Goal: Information Seeking & Learning: Check status

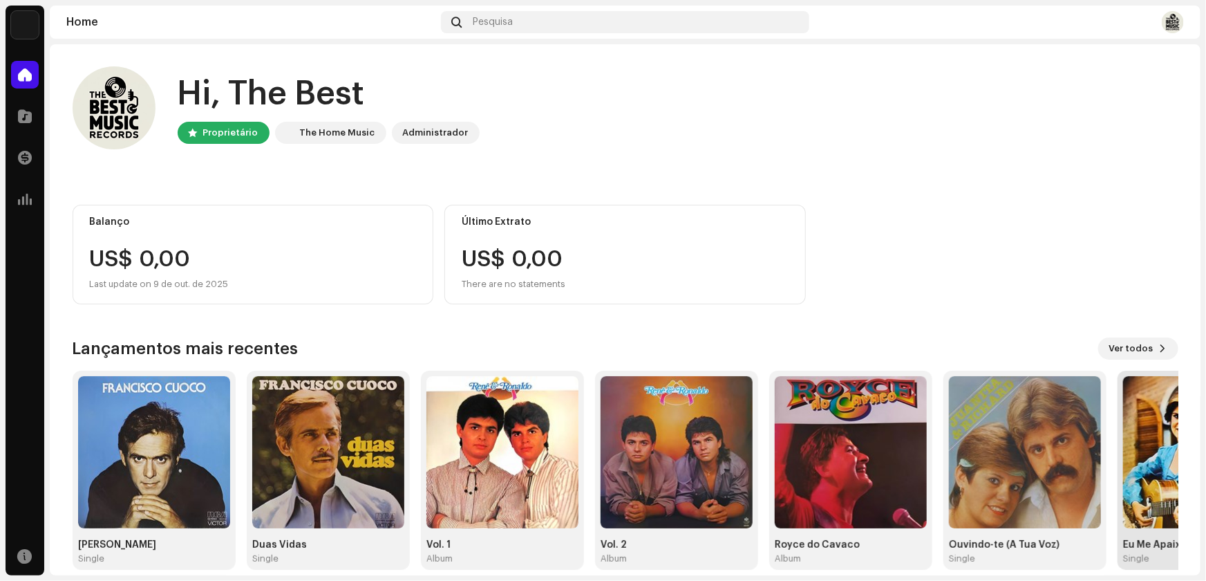
click at [1144, 483] on img at bounding box center [1199, 452] width 152 height 152
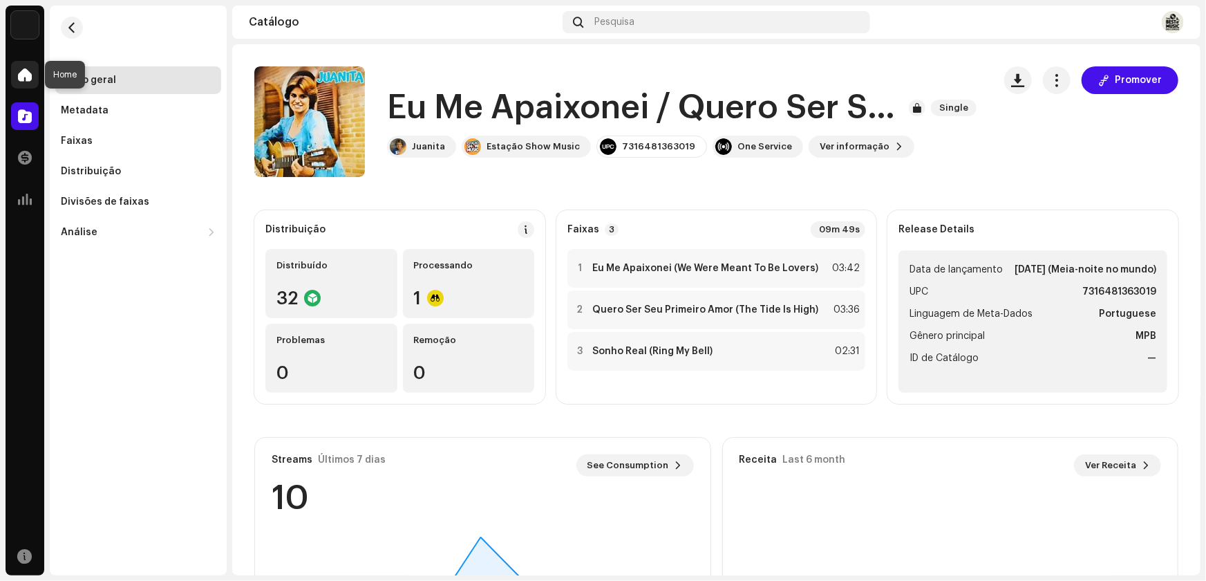
click at [23, 77] on span at bounding box center [25, 74] width 14 height 11
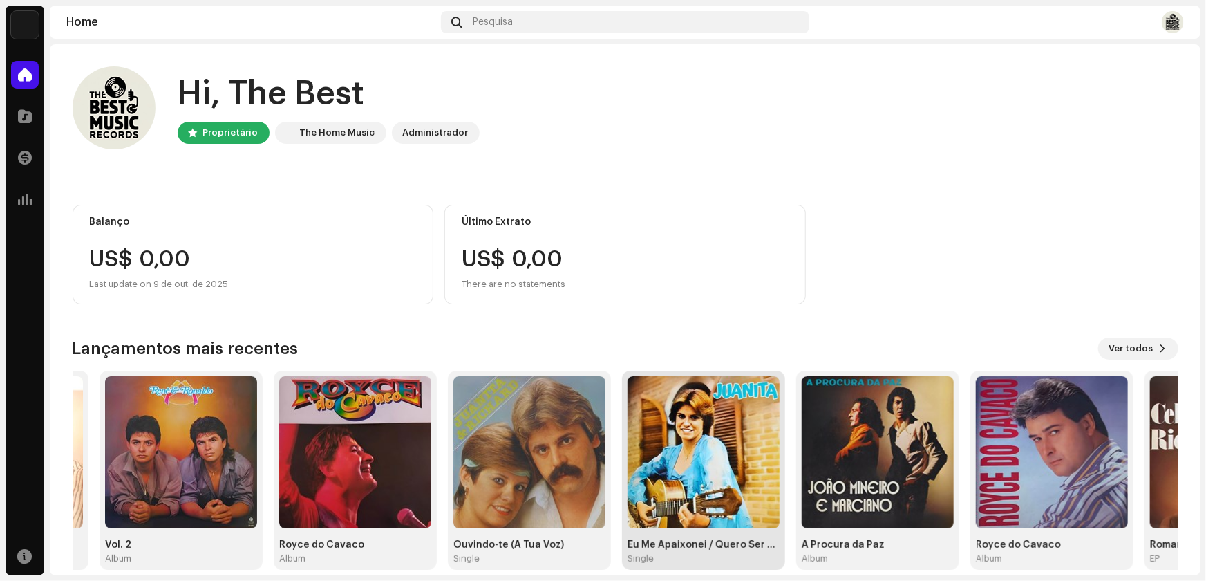
drag, startPoint x: 1131, startPoint y: 493, endPoint x: 635, endPoint y: 515, distance: 496.0
click at [635, 515] on img at bounding box center [704, 452] width 152 height 152
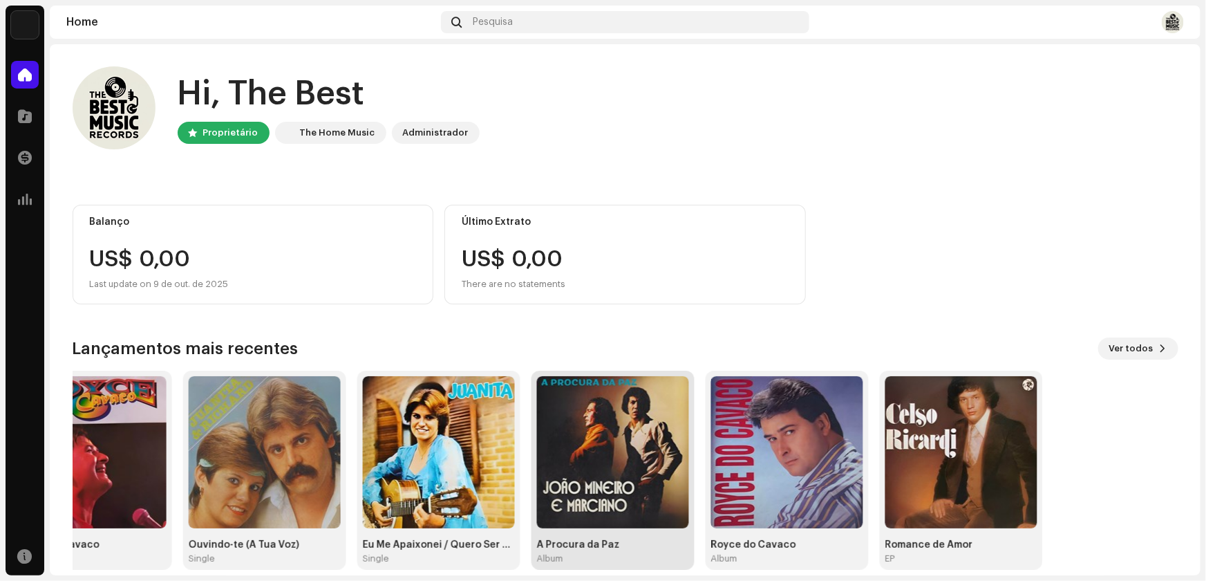
drag, startPoint x: 1135, startPoint y: 491, endPoint x: 684, endPoint y: 501, distance: 451.4
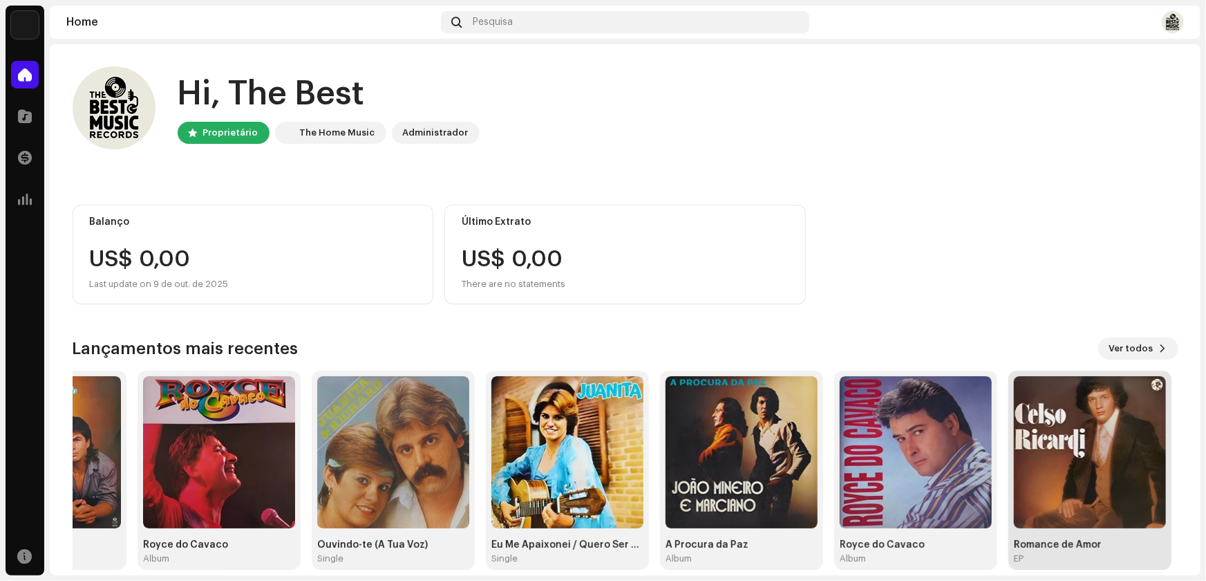
click at [1072, 478] on img at bounding box center [1090, 452] width 152 height 152
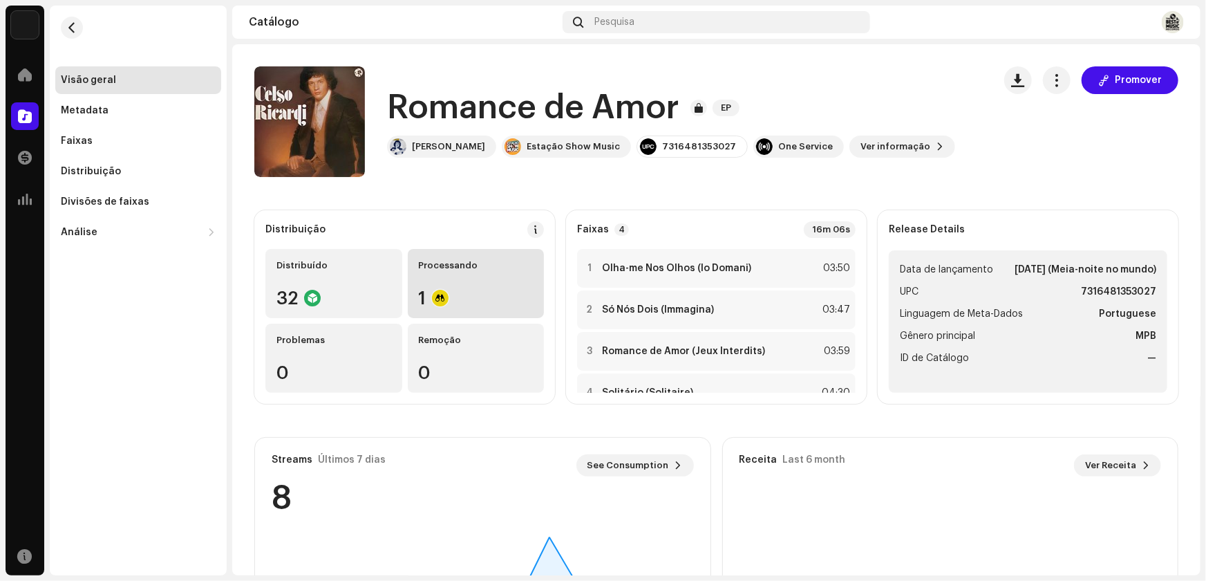
click at [449, 263] on div "Processando" at bounding box center [476, 265] width 115 height 11
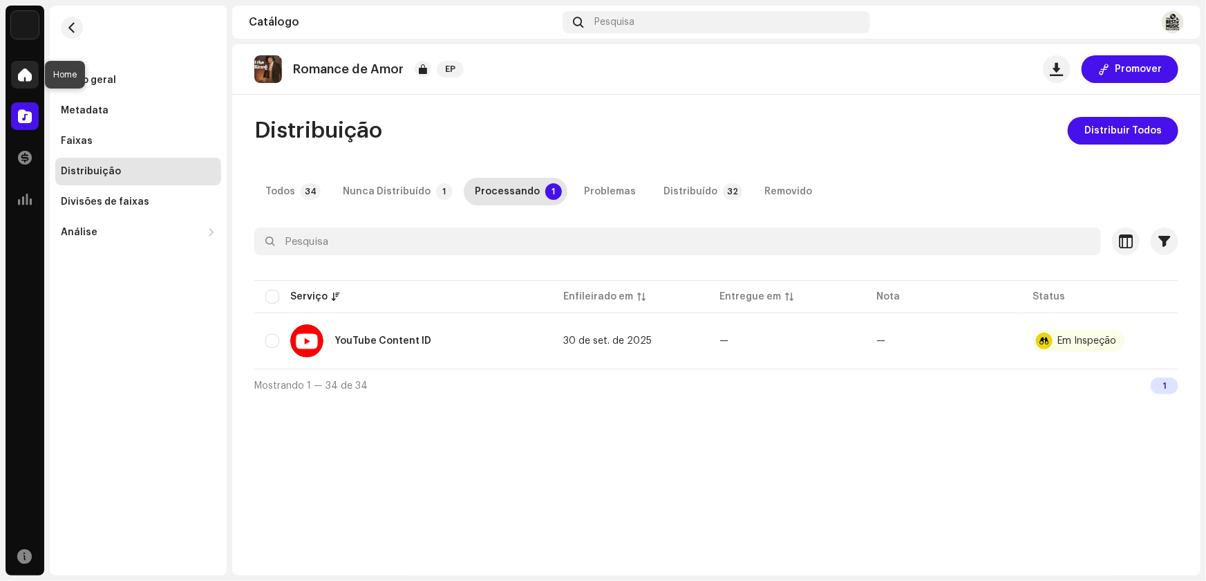
click at [21, 78] on span at bounding box center [25, 74] width 14 height 11
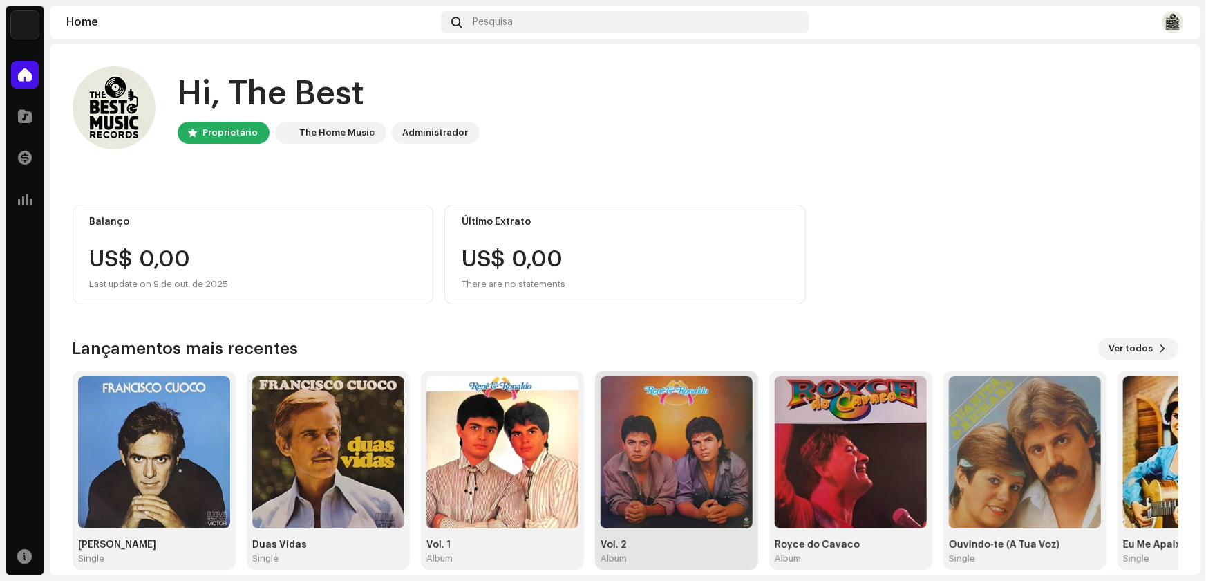
click at [670, 485] on img at bounding box center [677, 452] width 152 height 152
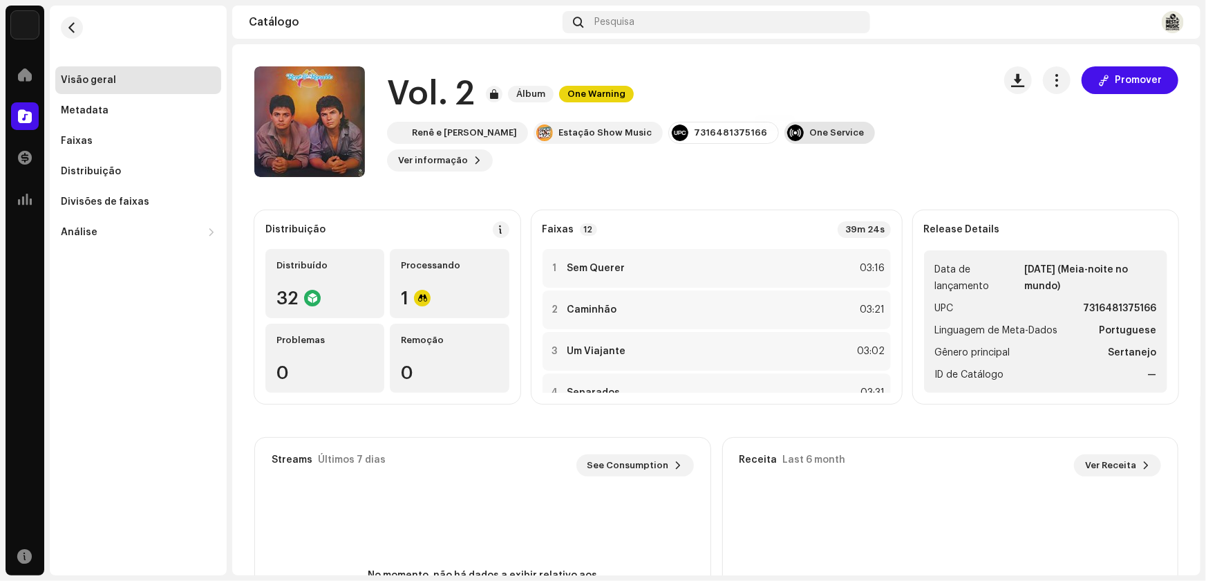
click at [809, 138] on div "One Service" at bounding box center [836, 132] width 55 height 11
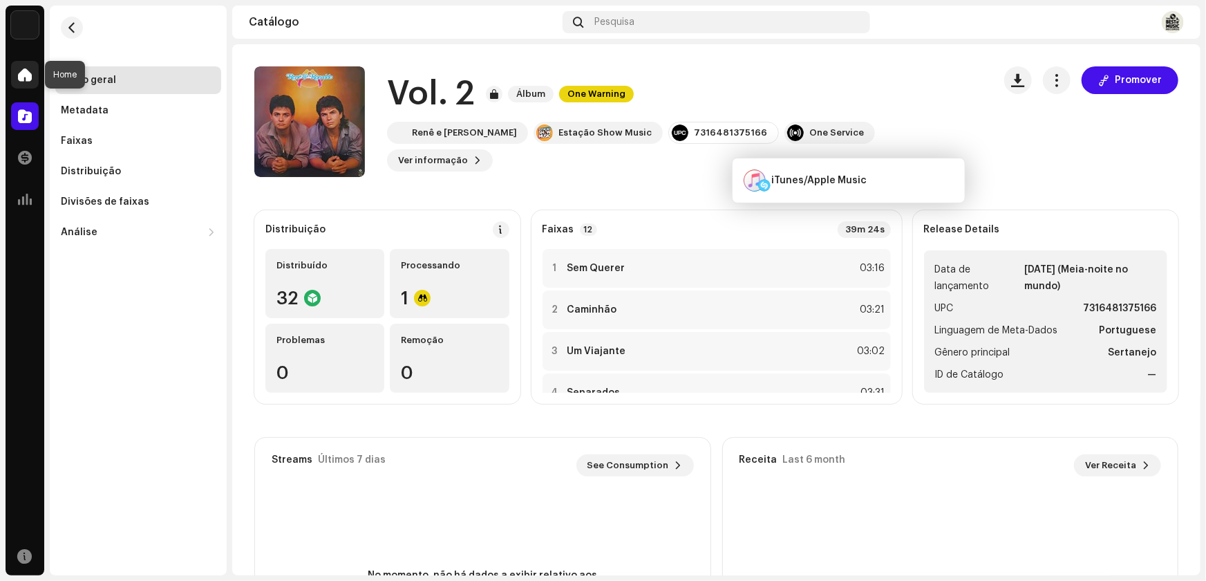
click at [24, 75] on span at bounding box center [25, 74] width 14 height 11
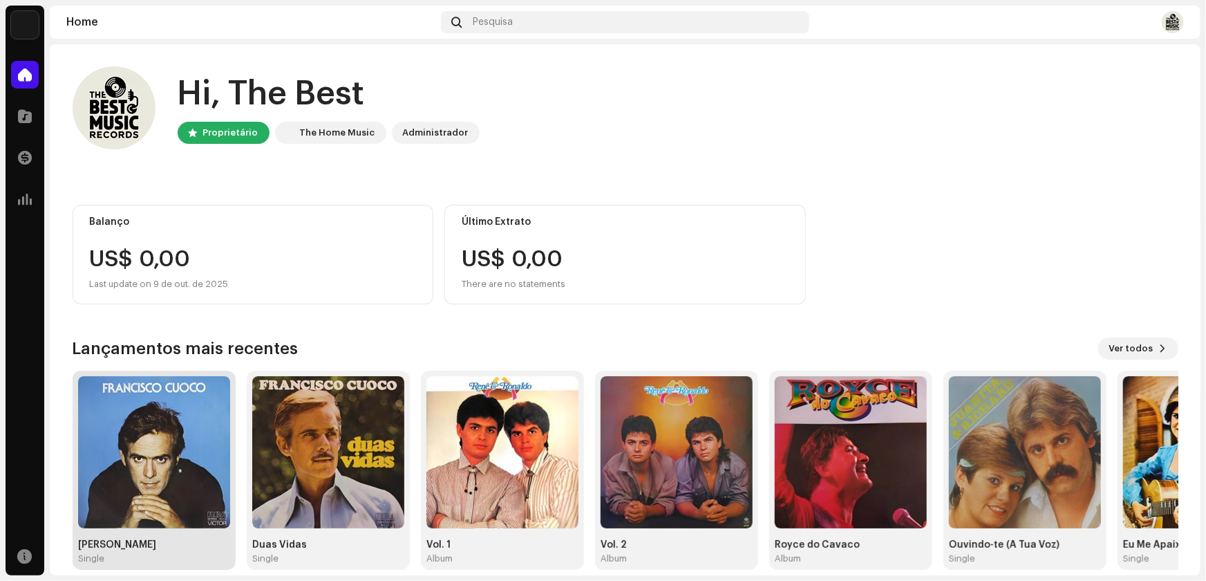
scroll to position [16, 0]
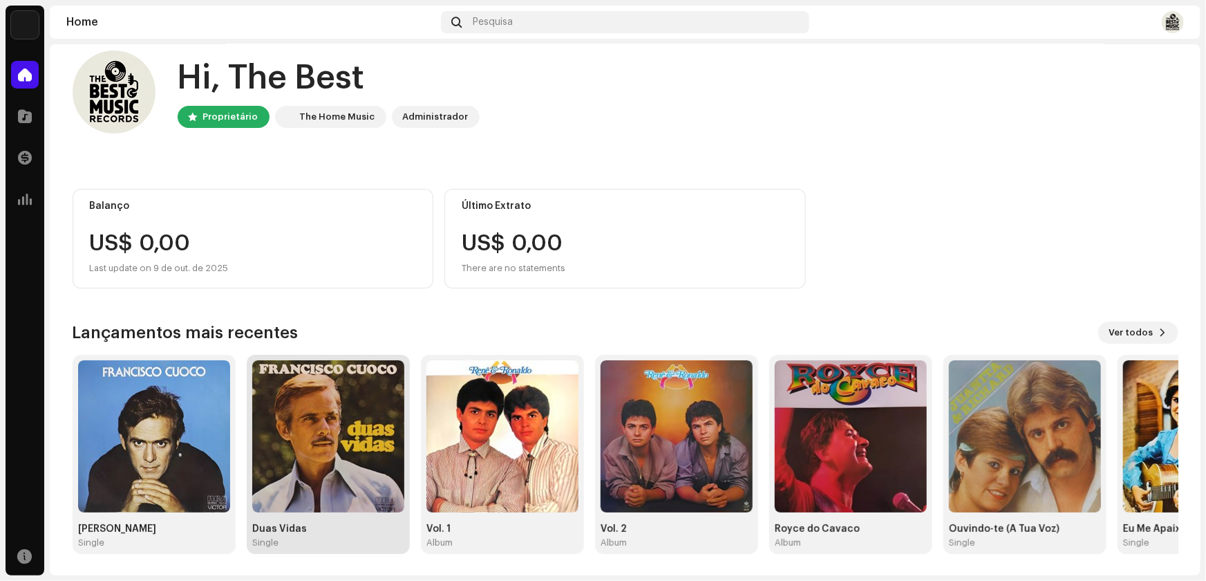
click at [332, 467] on img at bounding box center [328, 436] width 152 height 152
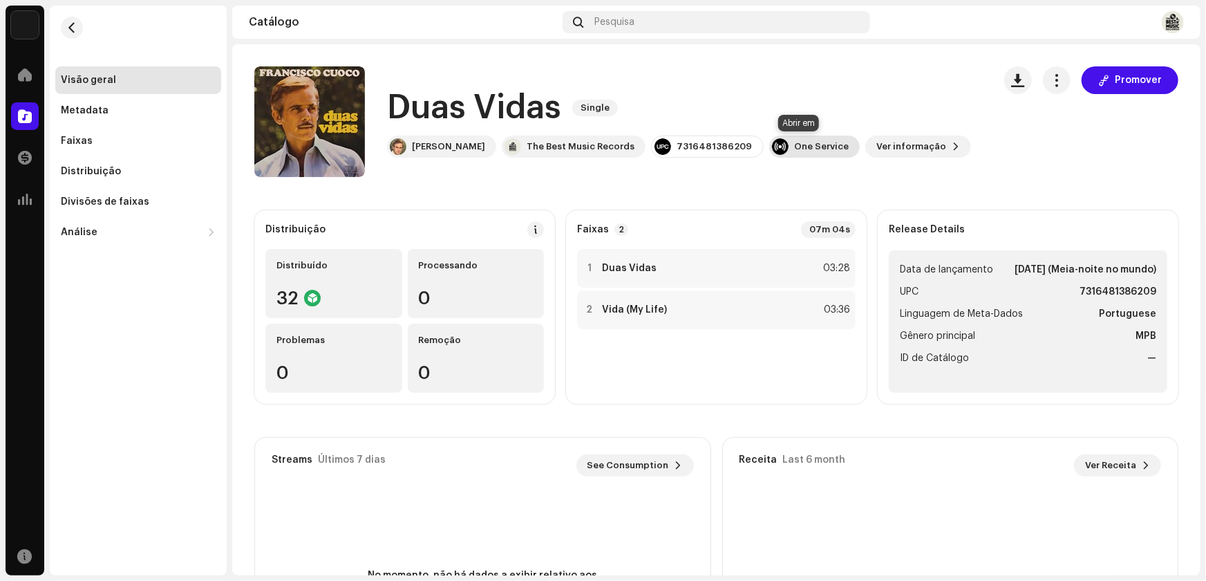
click at [807, 146] on div "One Service" at bounding box center [821, 146] width 55 height 11
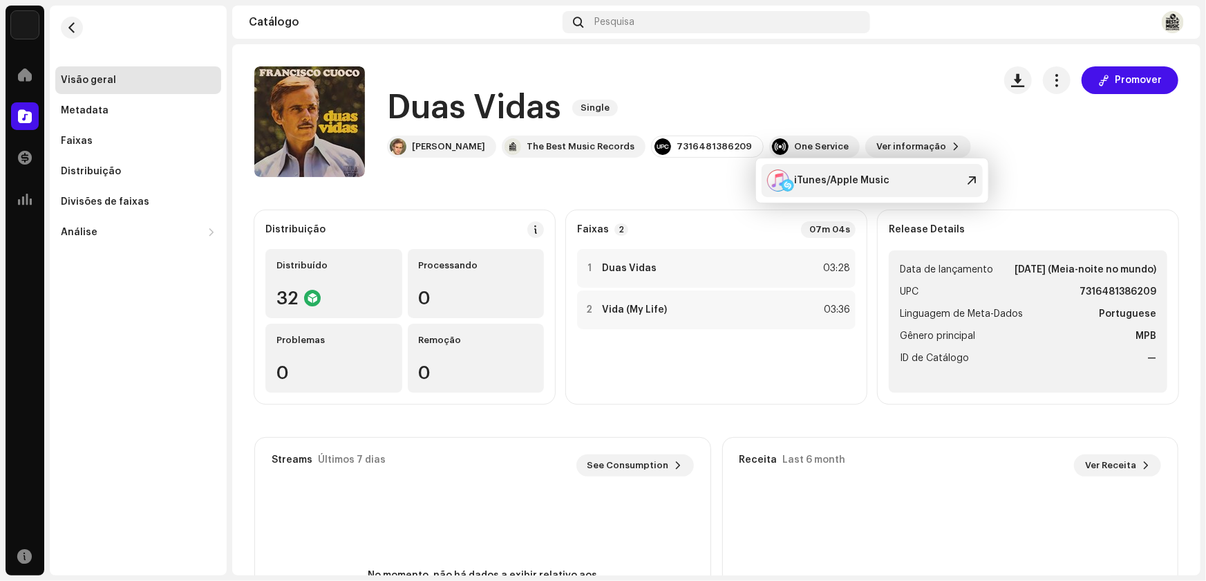
click at [823, 178] on div "iTunes/Apple Music" at bounding box center [842, 180] width 95 height 11
click at [25, 75] on span at bounding box center [25, 74] width 14 height 11
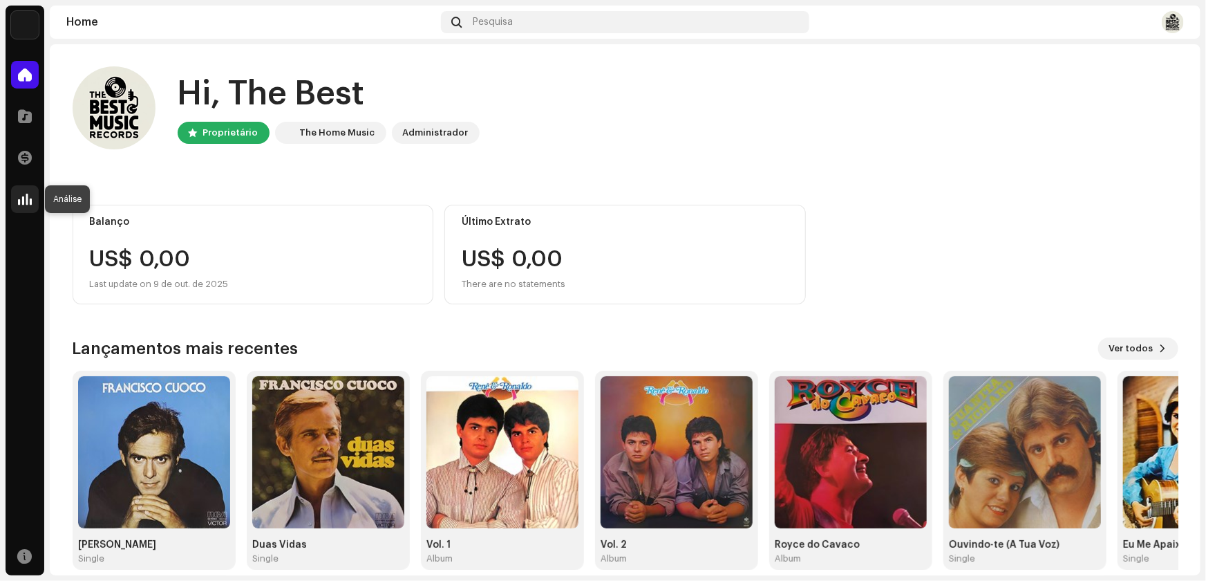
click at [21, 203] on span at bounding box center [25, 199] width 14 height 11
click at [28, 203] on span at bounding box center [25, 199] width 14 height 11
click at [25, 200] on span at bounding box center [25, 199] width 14 height 11
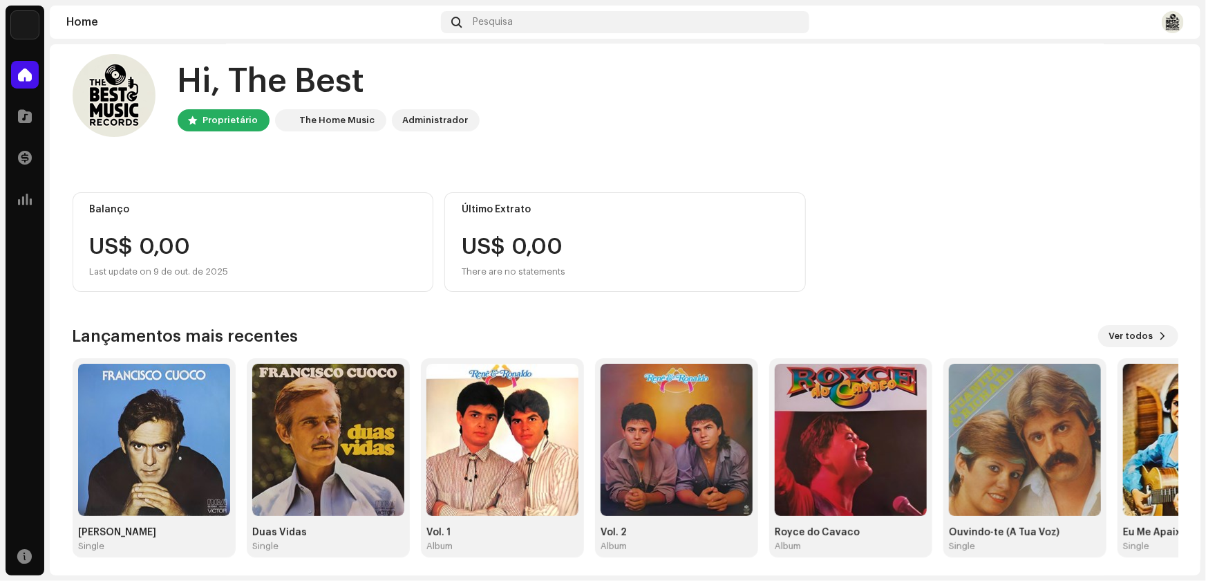
scroll to position [16, 0]
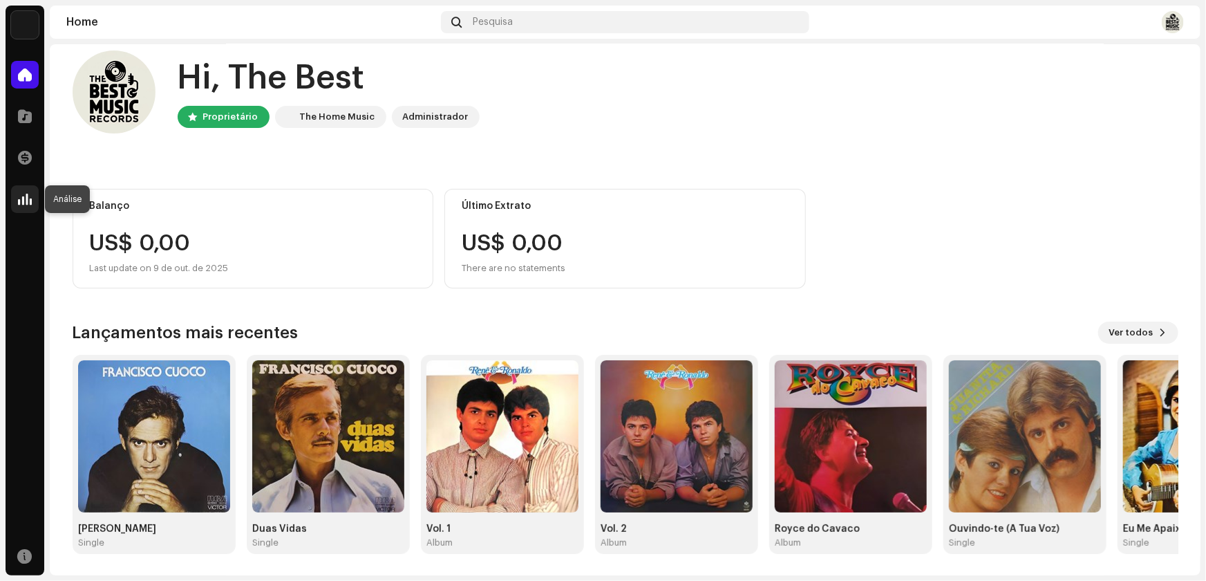
click at [23, 200] on span at bounding box center [25, 199] width 14 height 11
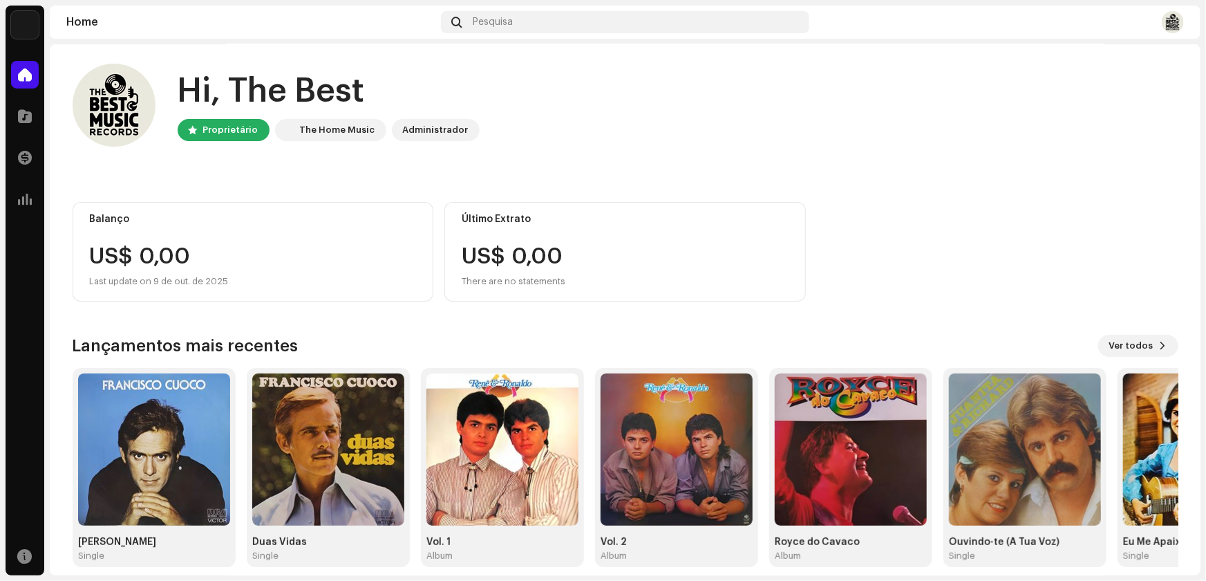
scroll to position [0, 0]
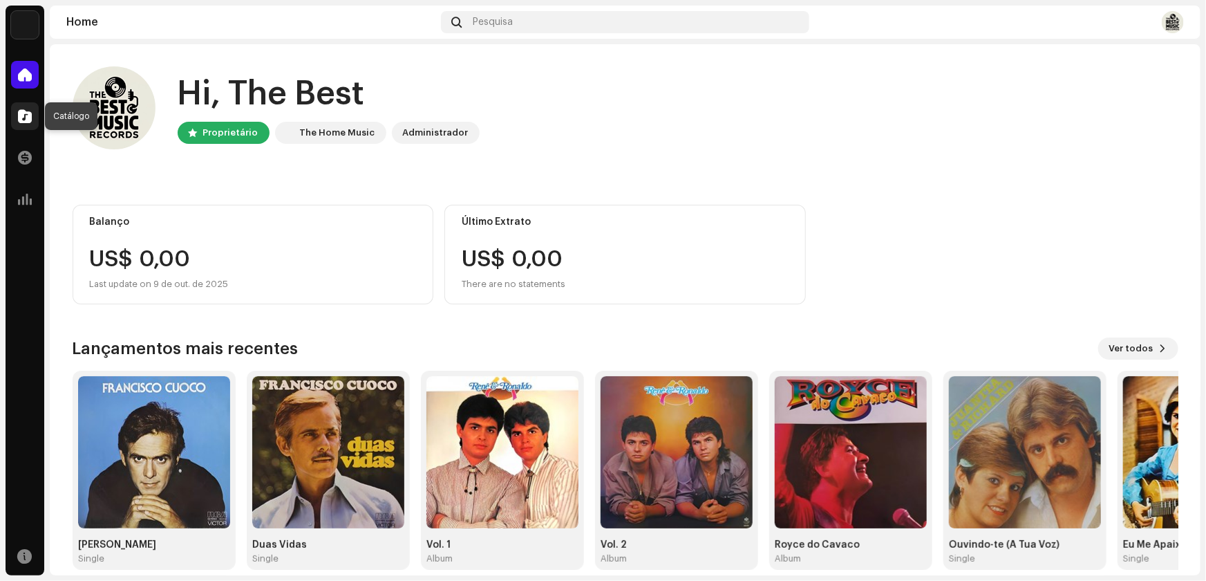
click at [28, 119] on span at bounding box center [25, 116] width 14 height 11
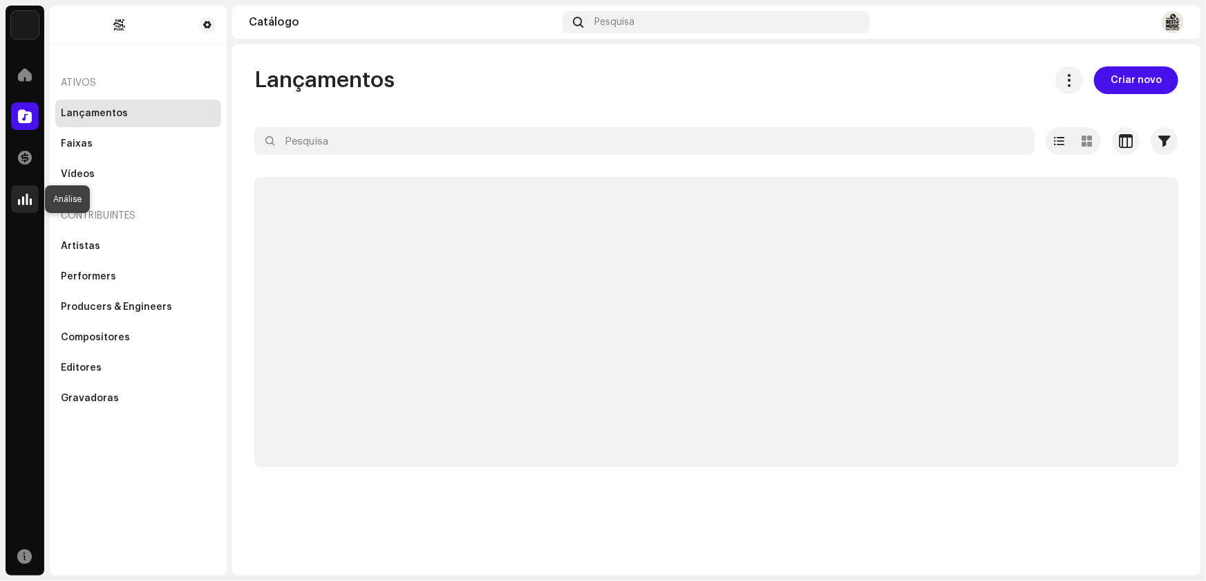
click at [21, 200] on span at bounding box center [25, 199] width 14 height 11
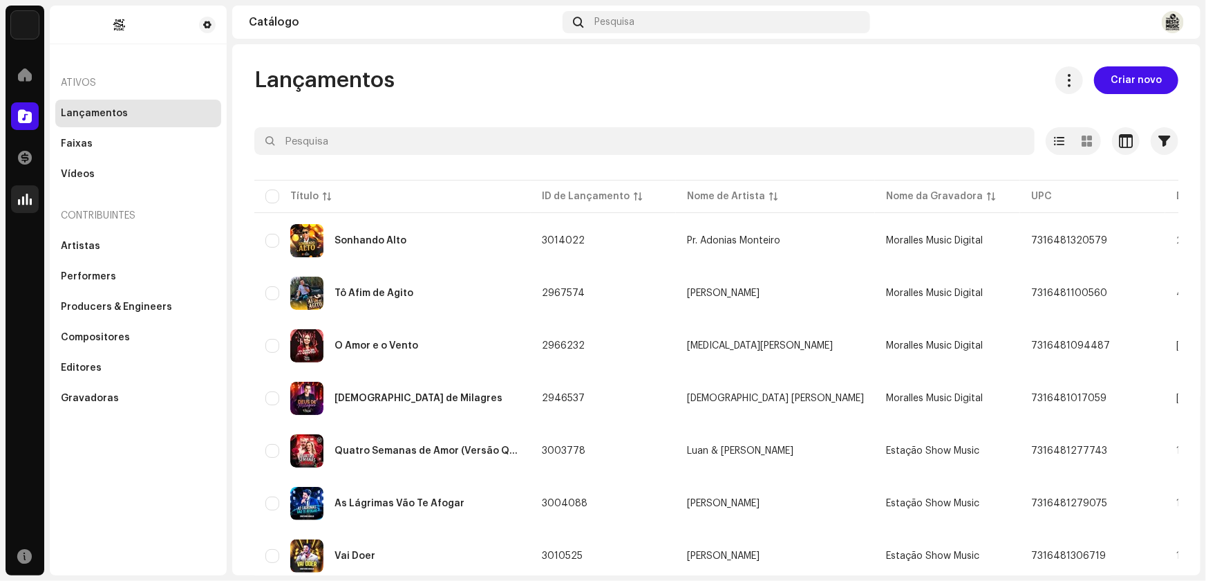
click at [20, 201] on span at bounding box center [25, 199] width 14 height 11
click at [21, 75] on span at bounding box center [25, 74] width 14 height 11
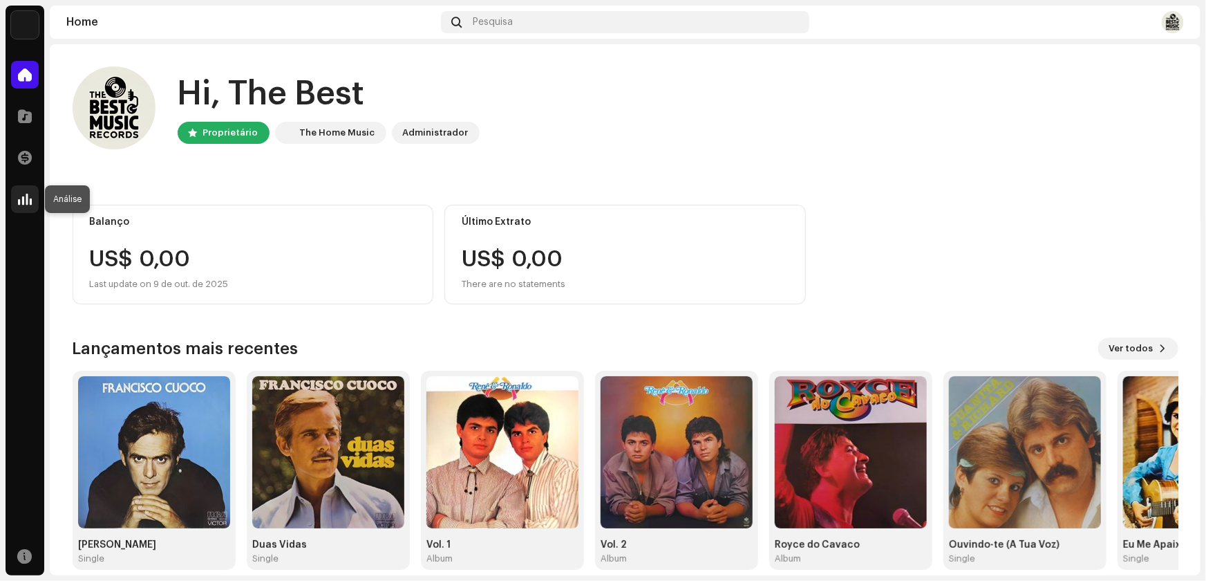
click at [17, 197] on div at bounding box center [25, 199] width 28 height 28
click at [21, 551] on span at bounding box center [25, 555] width 15 height 11
click at [13, 196] on div at bounding box center [25, 199] width 28 height 28
click at [27, 200] on span at bounding box center [25, 199] width 14 height 11
click at [23, 160] on span at bounding box center [25, 157] width 14 height 11
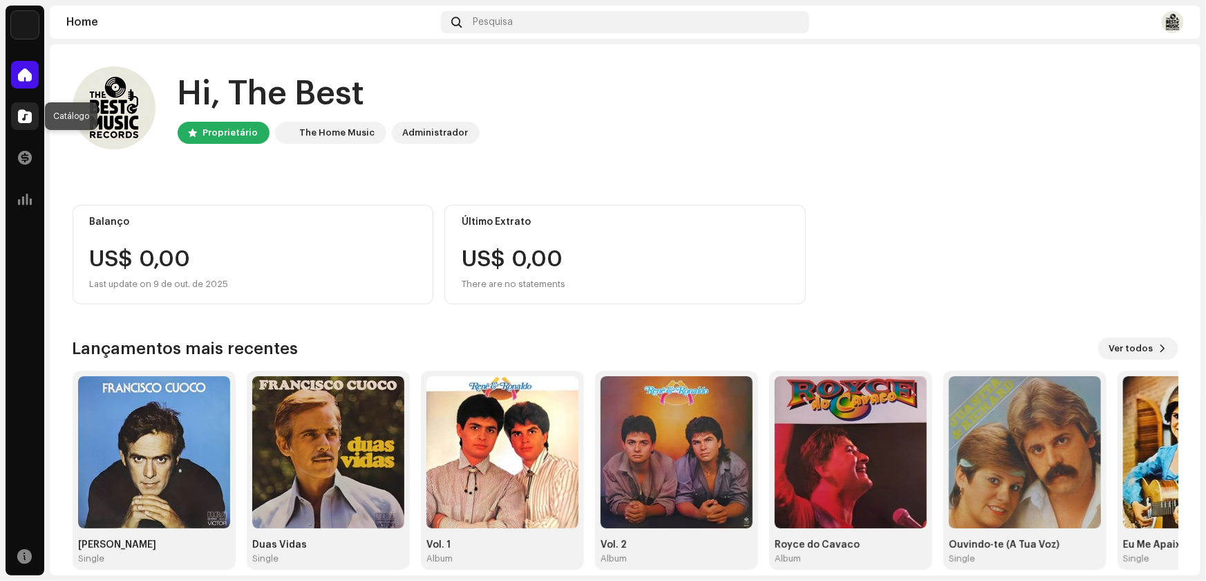
click at [21, 121] on span at bounding box center [25, 116] width 14 height 11
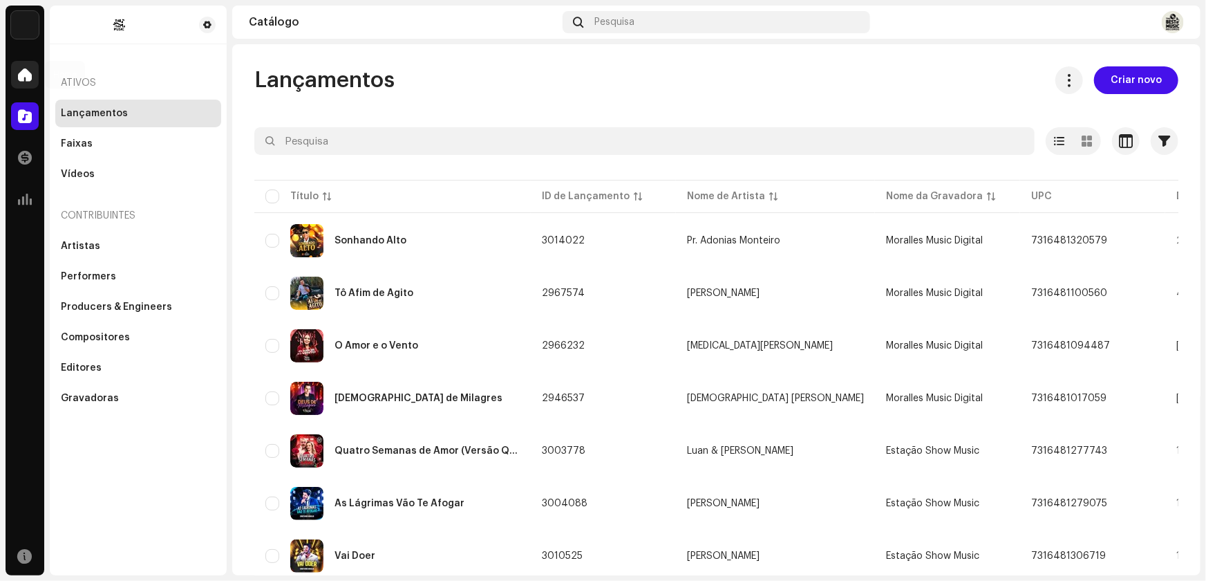
click at [25, 79] on span at bounding box center [25, 74] width 14 height 11
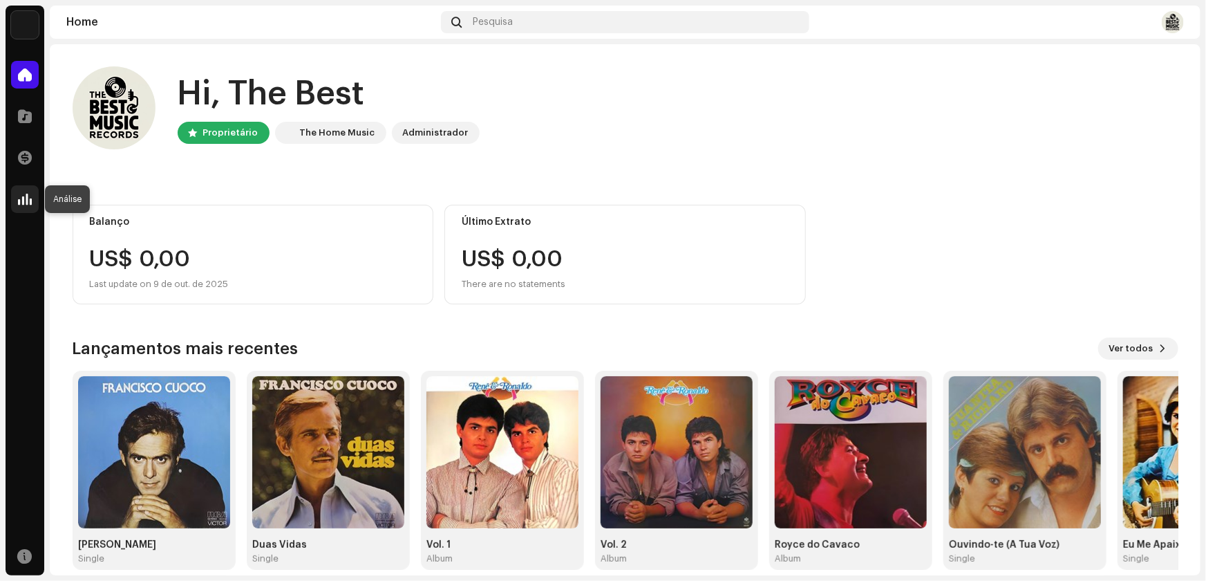
click at [20, 202] on span at bounding box center [25, 199] width 14 height 11
click at [20, 200] on span at bounding box center [25, 199] width 14 height 11
click at [1171, 23] on img at bounding box center [1173, 22] width 22 height 22
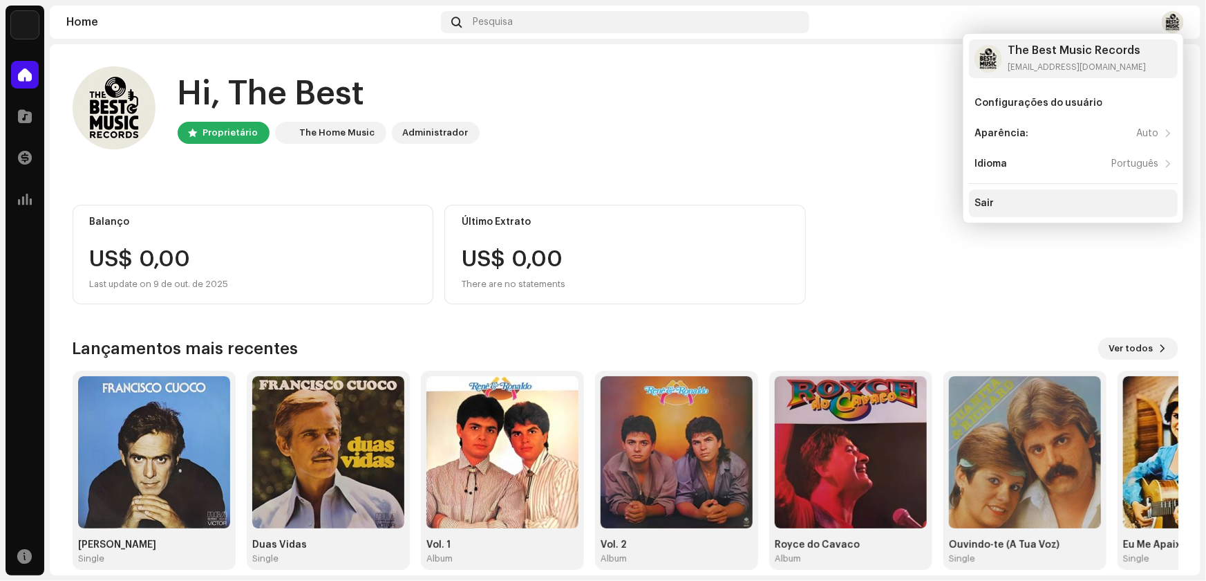
click at [985, 202] on div "Sair" at bounding box center [983, 203] width 19 height 11
